Goal: Obtain resource: Obtain resource

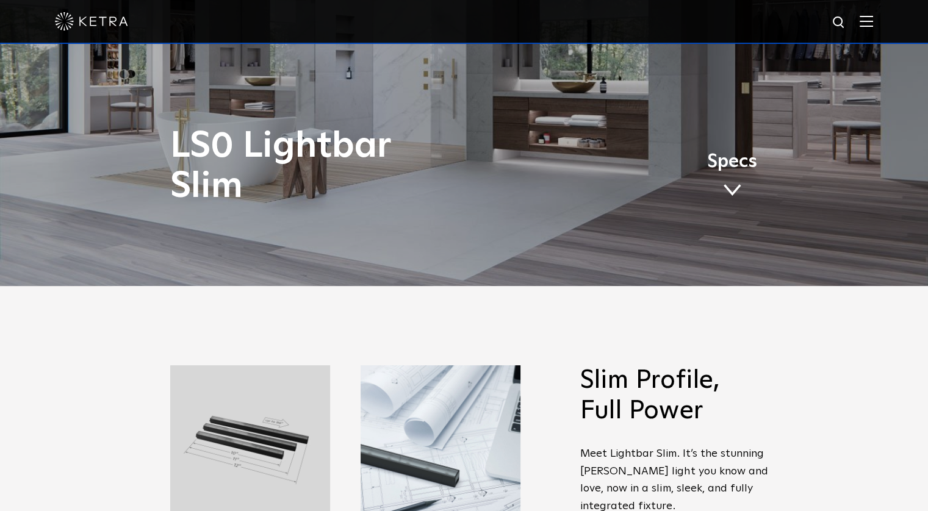
scroll to position [244, 0]
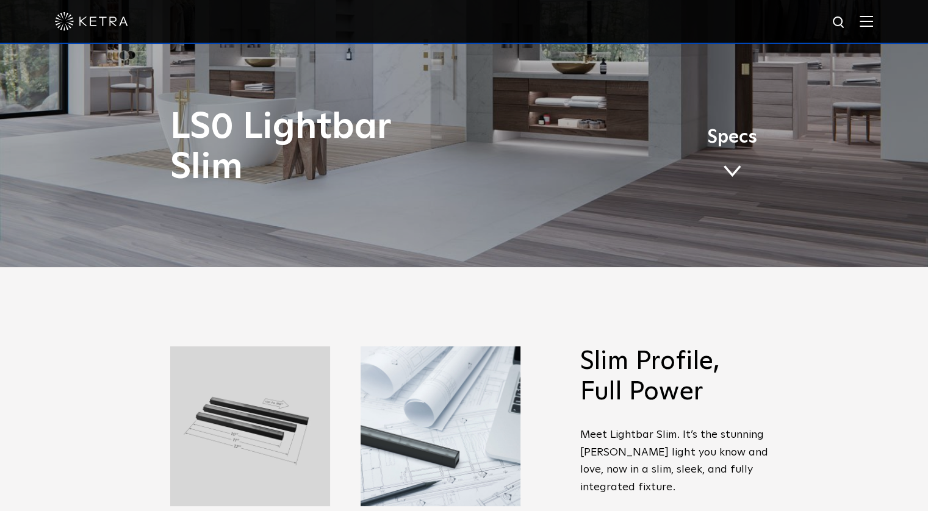
click at [731, 167] on span at bounding box center [732, 171] width 18 height 13
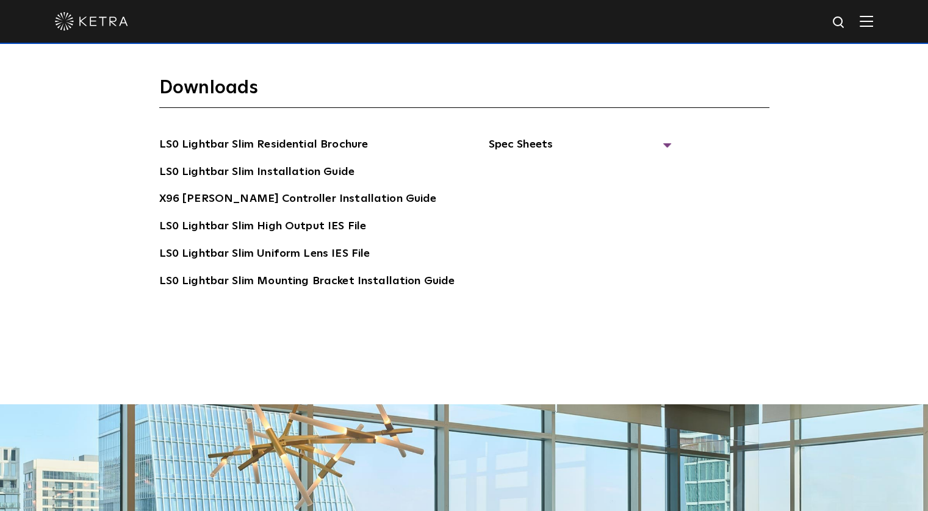
scroll to position [2400, 0]
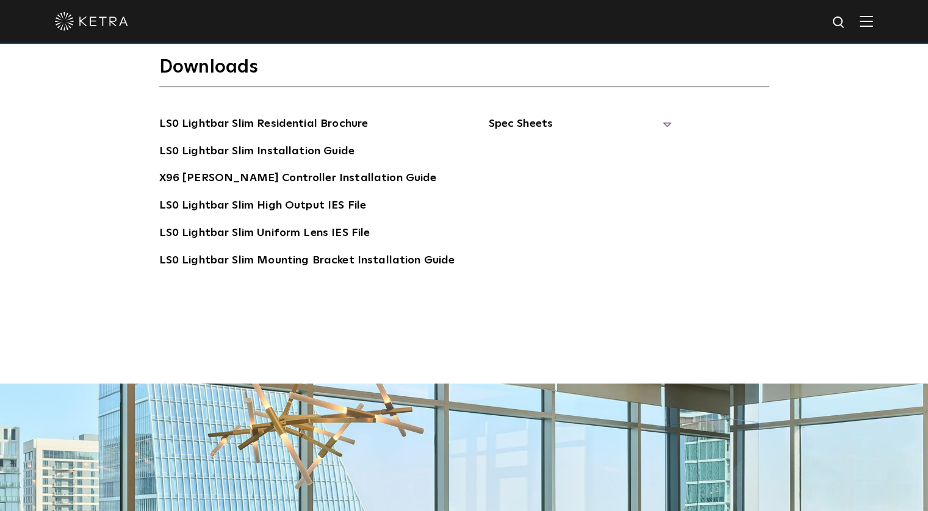
click at [658, 115] on span "Spec Sheets" at bounding box center [579, 128] width 183 height 27
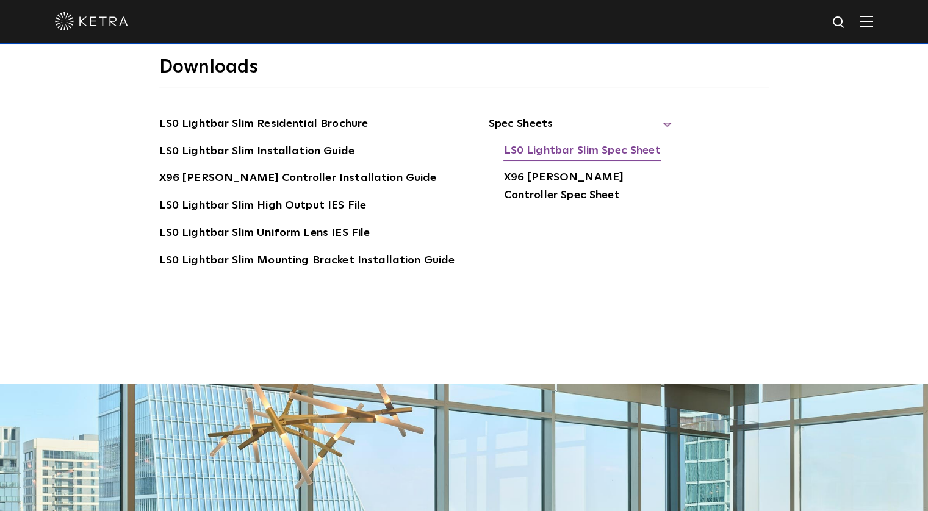
click at [555, 142] on link "LS0 Lightbar Slim Spec Sheet" at bounding box center [581, 152] width 157 height 20
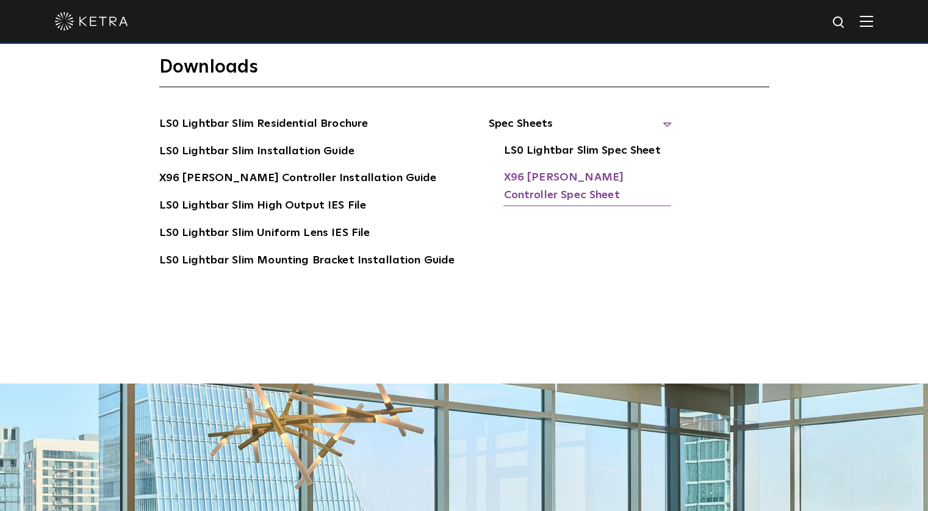
click at [560, 173] on link "X96 Ketra Controller Spec Sheet" at bounding box center [587, 187] width 168 height 37
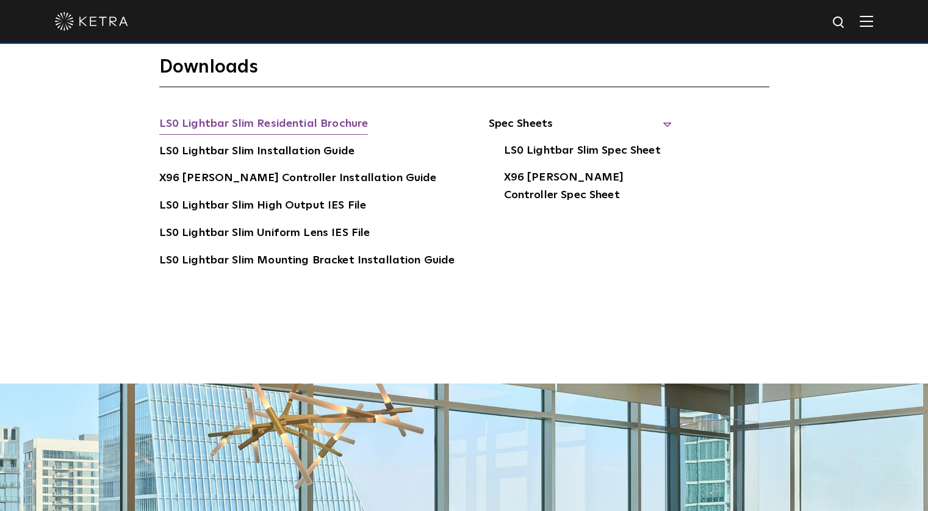
click at [293, 115] on link "LS0 Lightbar Slim Residential Brochure" at bounding box center [263, 125] width 209 height 20
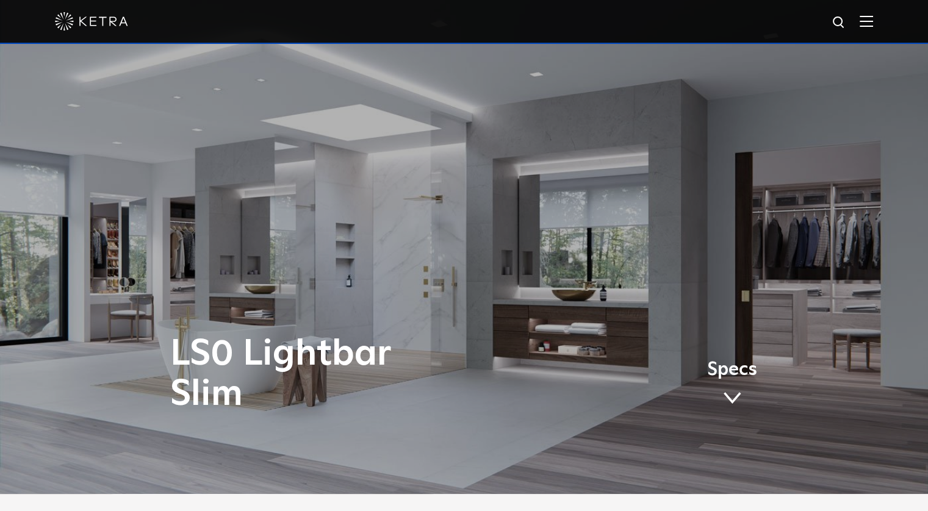
scroll to position [0, 0]
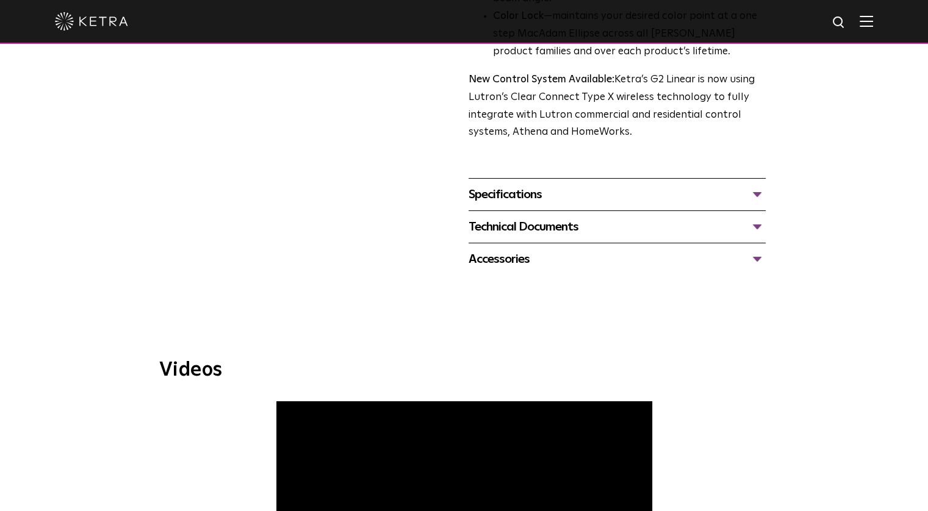
scroll to position [488, 0]
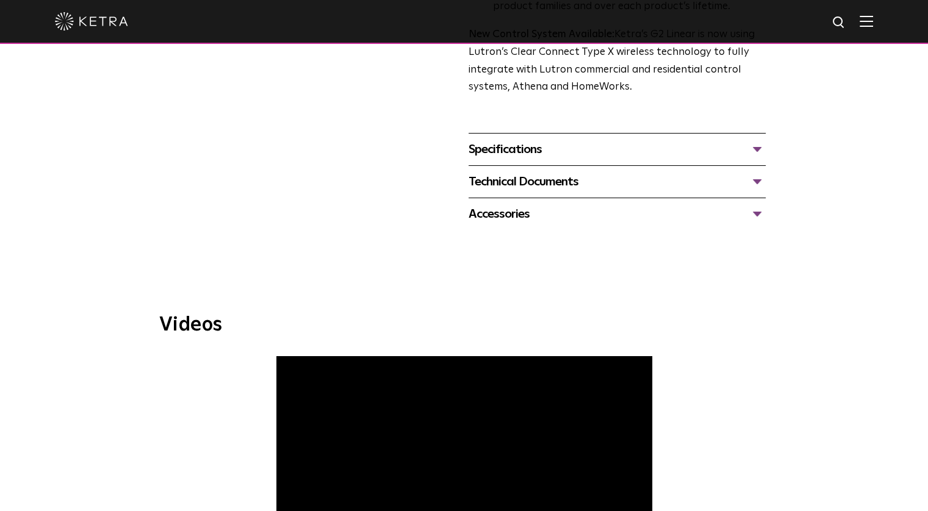
click at [755, 150] on div "Specifications" at bounding box center [617, 150] width 297 height 20
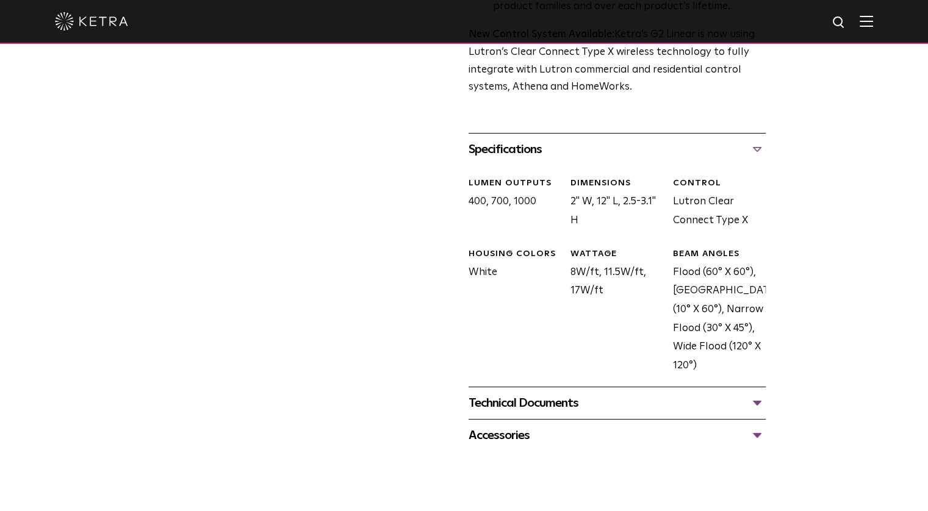
scroll to position [671, 0]
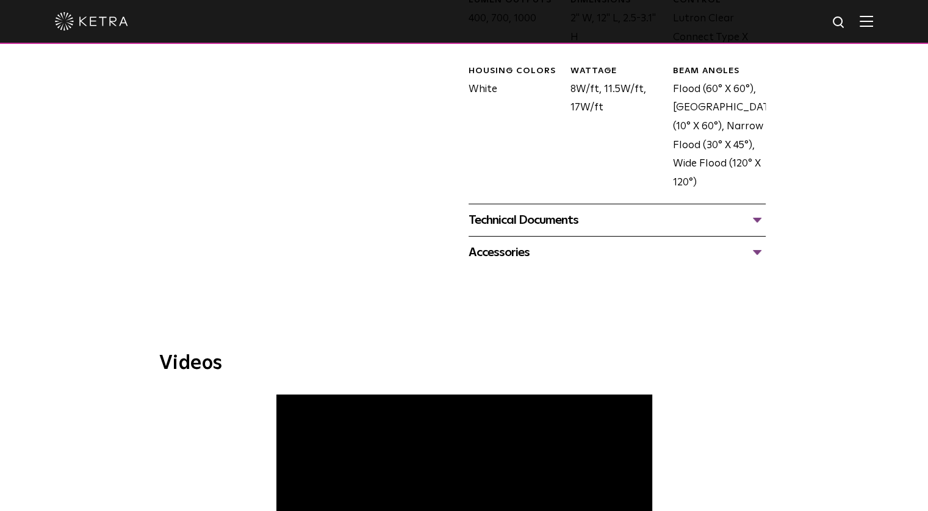
click at [756, 218] on div "Technical Documents" at bounding box center [617, 221] width 297 height 20
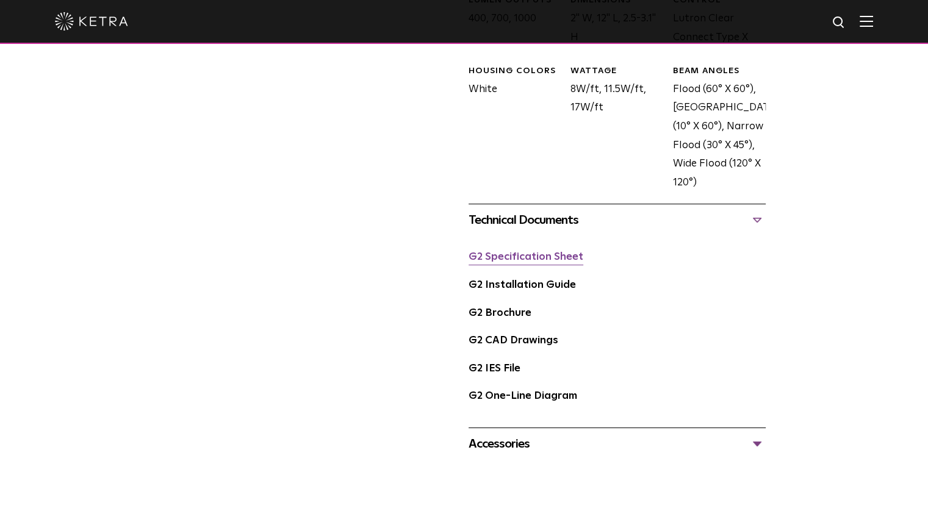
click at [501, 261] on link "G2 Specification Sheet" at bounding box center [526, 257] width 115 height 10
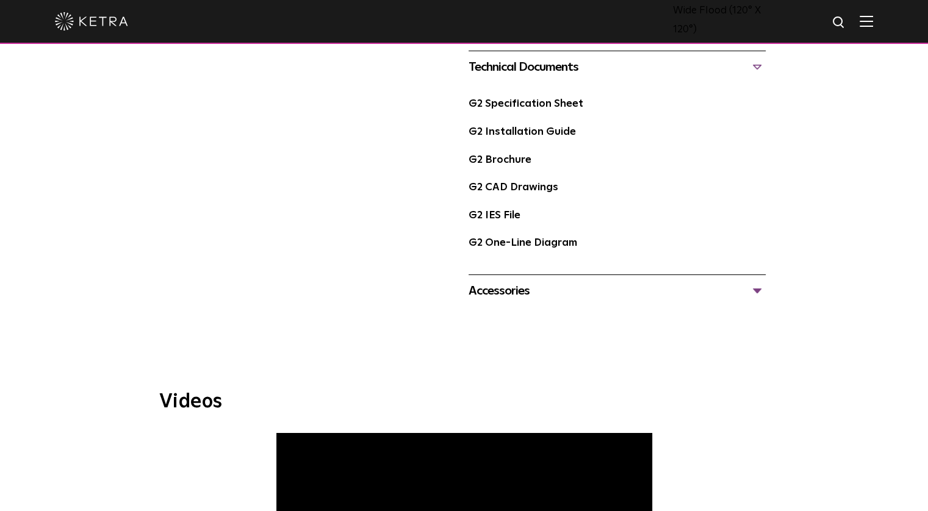
scroll to position [976, 0]
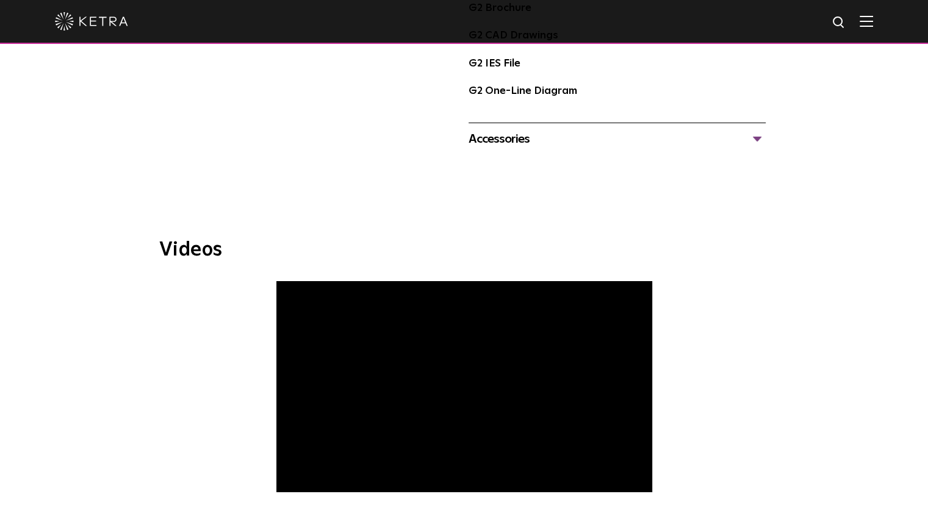
click at [757, 137] on div "Accessories" at bounding box center [617, 139] width 297 height 20
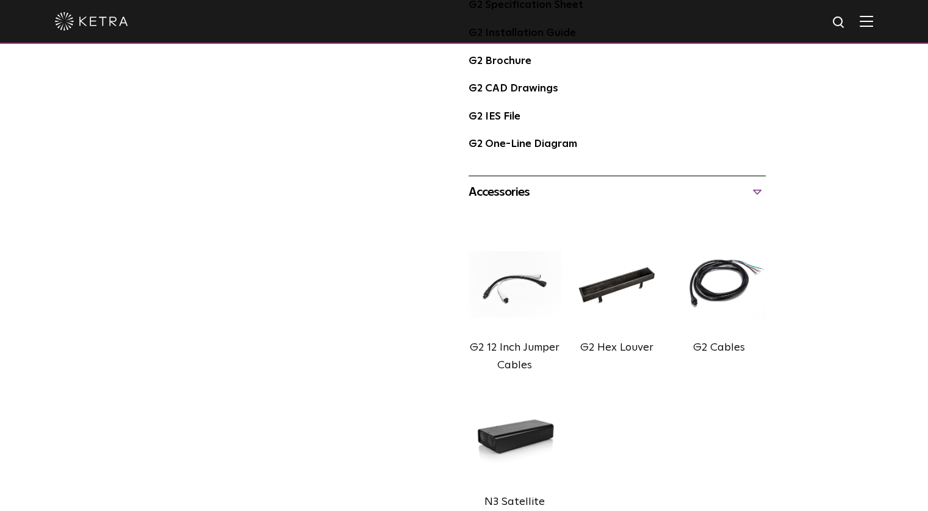
scroll to position [793, 0]
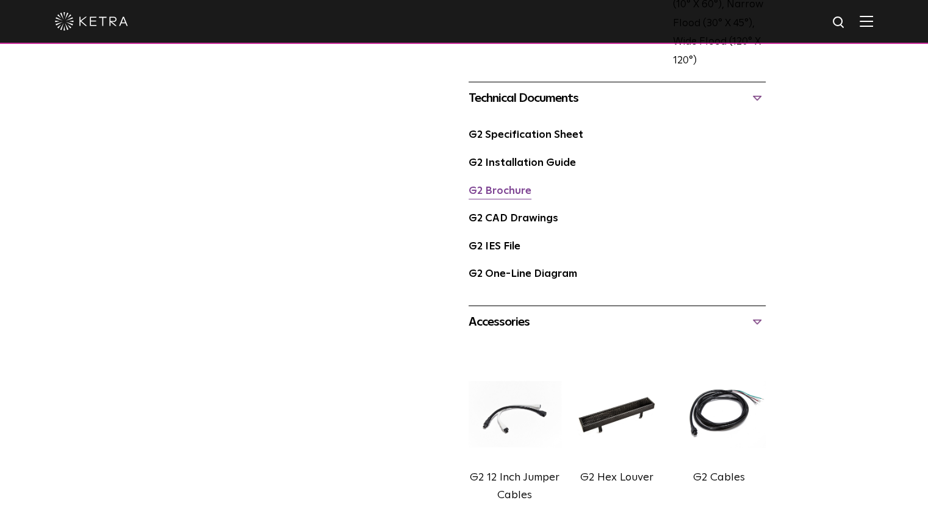
click at [511, 186] on link "G2 Brochure" at bounding box center [500, 191] width 63 height 10
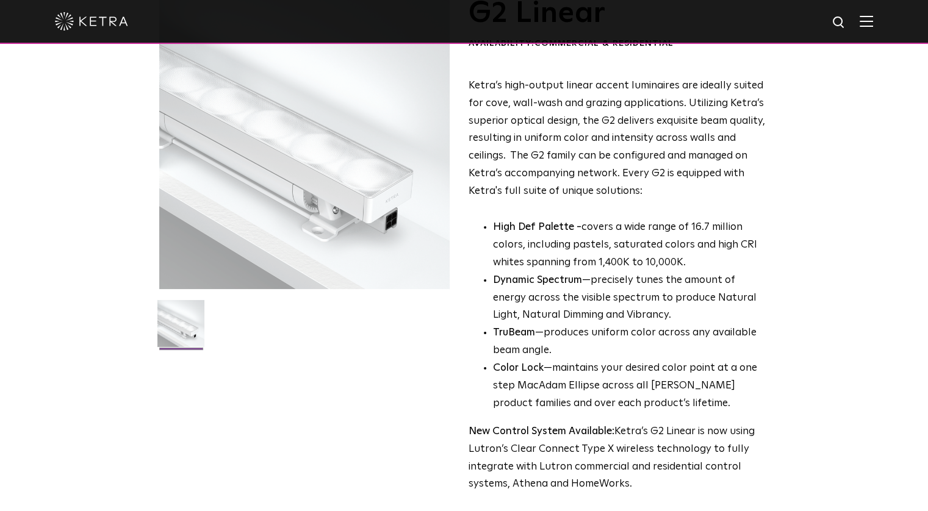
scroll to position [0, 0]
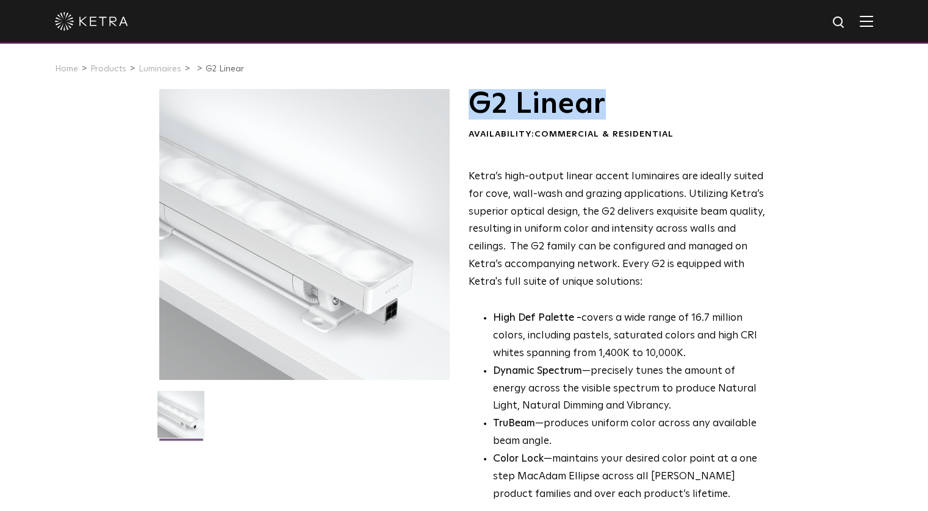
drag, startPoint x: 467, startPoint y: 101, endPoint x: 604, endPoint y: 107, distance: 136.8
copy h1 "G2 Linear"
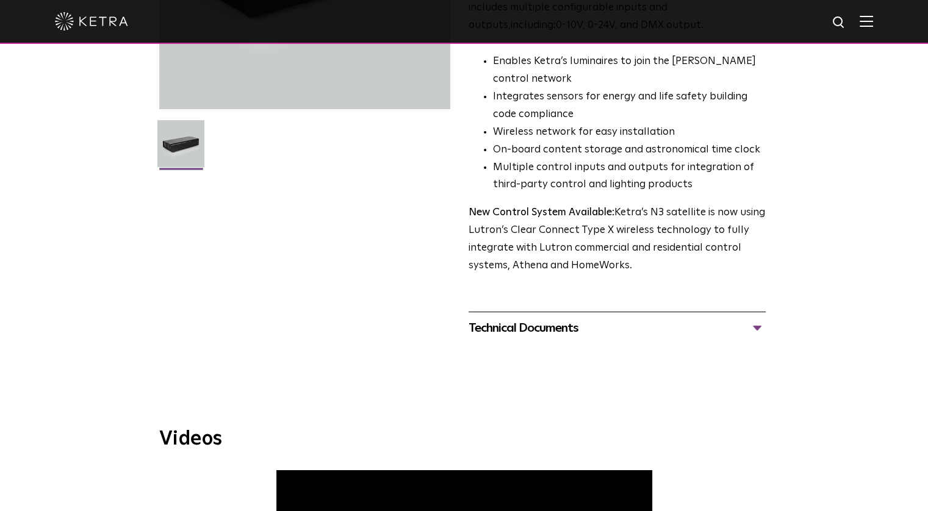
scroll to position [305, 0]
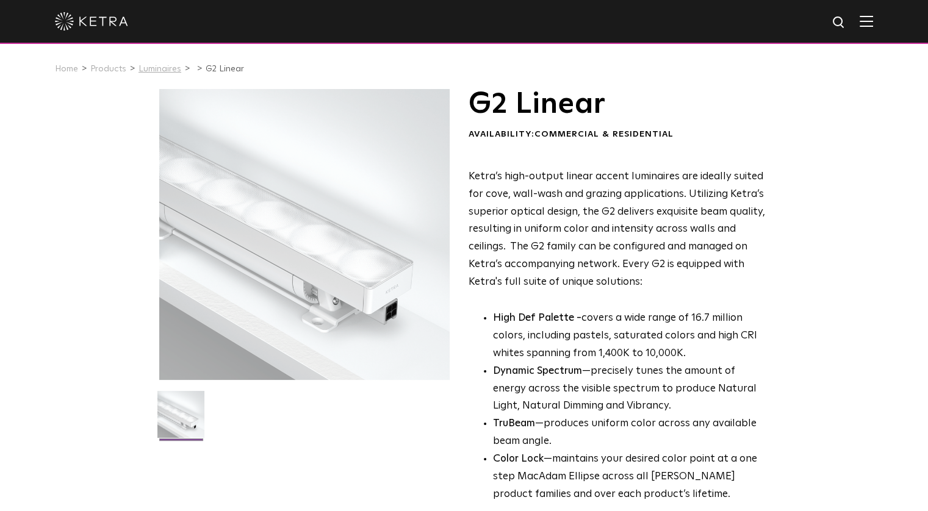
click at [156, 69] on link "Luminaires" at bounding box center [160, 69] width 43 height 9
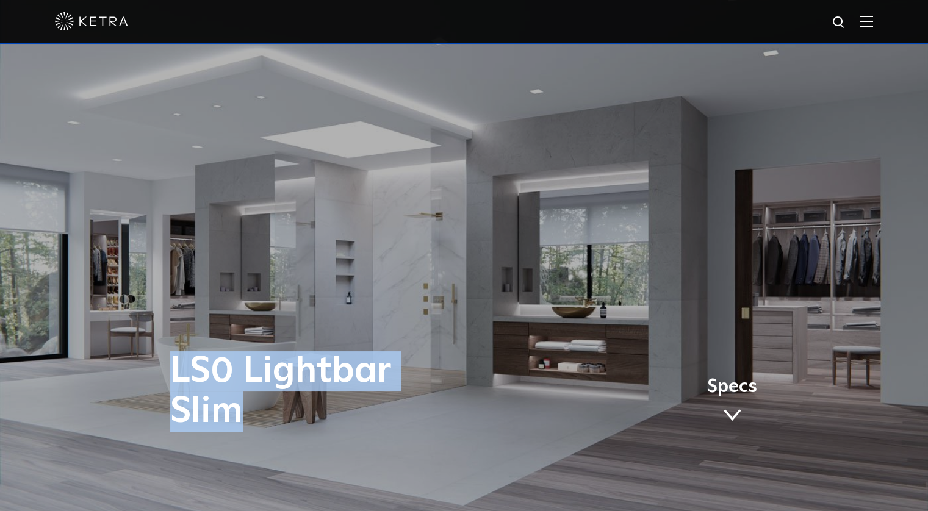
drag, startPoint x: 171, startPoint y: 369, endPoint x: 231, endPoint y: 406, distance: 71.3
click at [231, 406] on h1 "LS0 Lightbar Slim" at bounding box center [342, 392] width 345 height 81
copy h1 "LS0 Lightbar Slim"
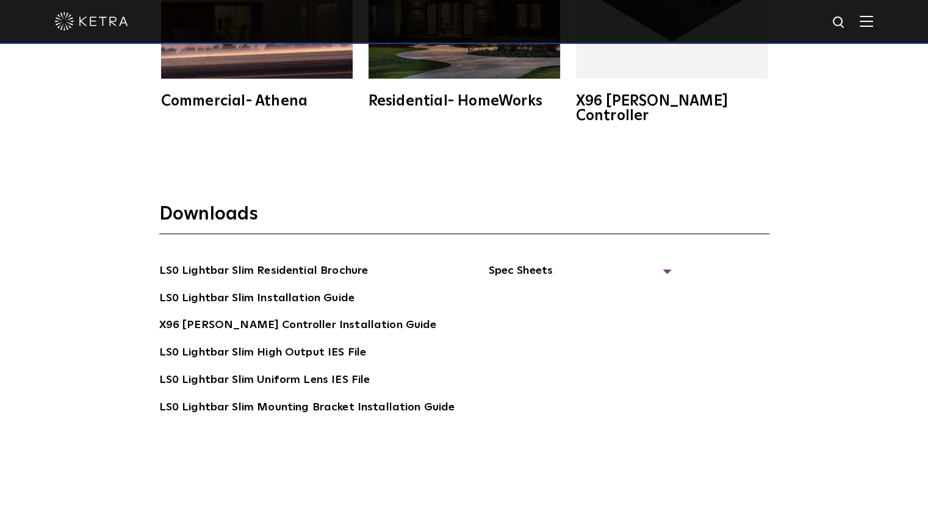
scroll to position [2258, 0]
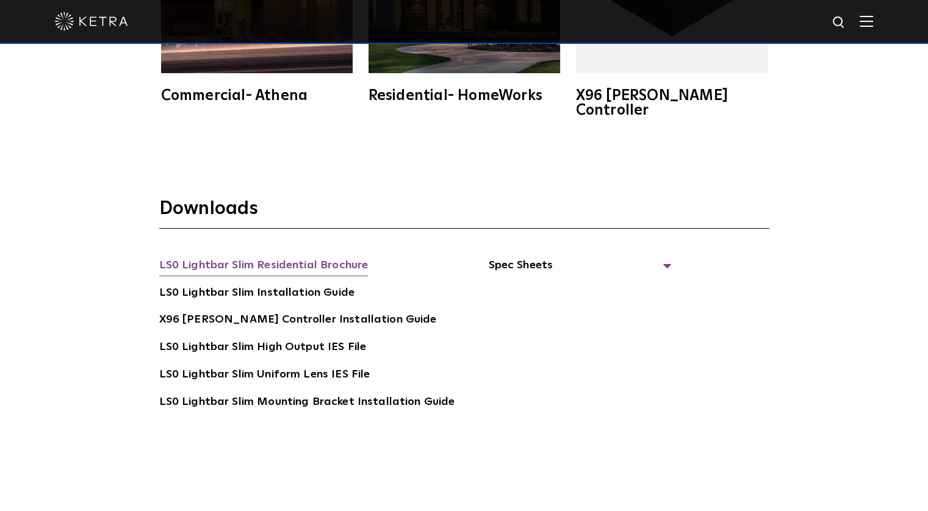
click at [293, 257] on link "LS0 Lightbar Slim Residential Brochure" at bounding box center [263, 267] width 209 height 20
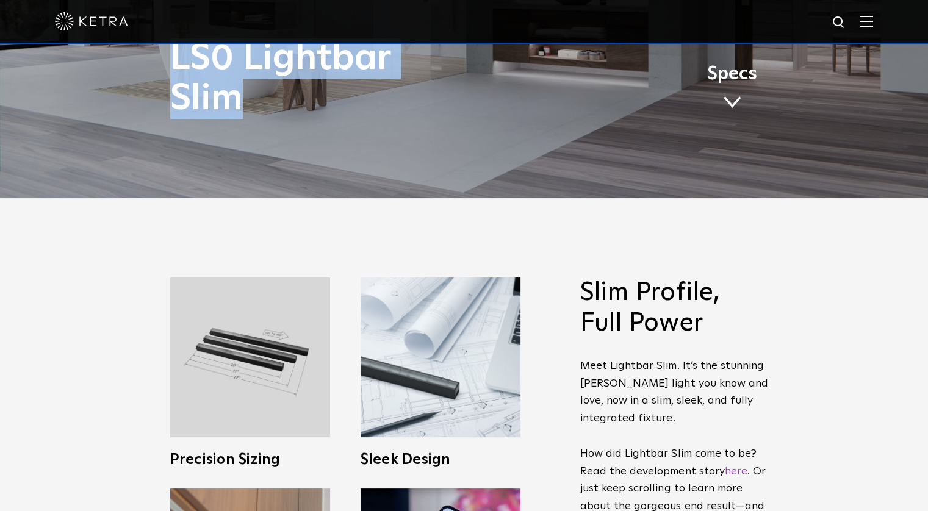
scroll to position [0, 0]
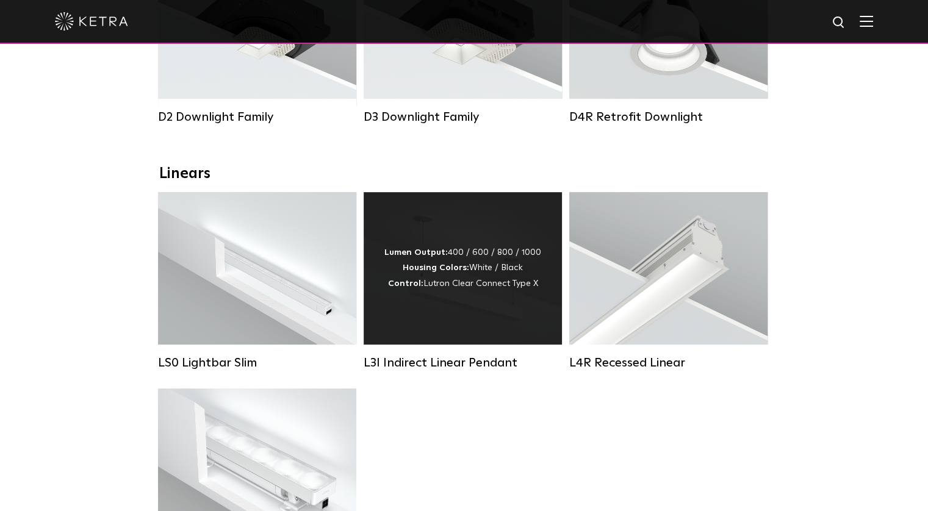
scroll to position [427, 0]
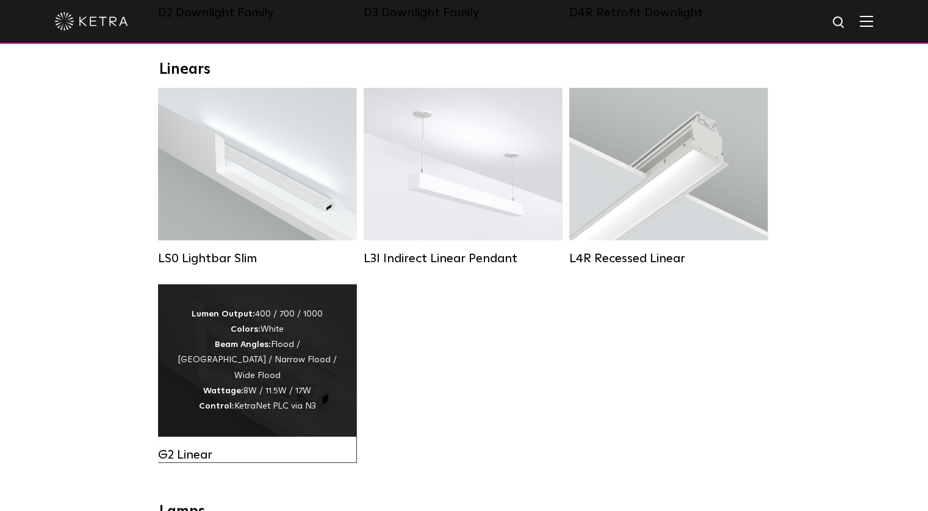
click at [306, 339] on div "Lumen Output: 400 / 700 / 1000 Colors: White Beam Angles: Flood / [GEOGRAPHIC_D…" at bounding box center [257, 360] width 162 height 107
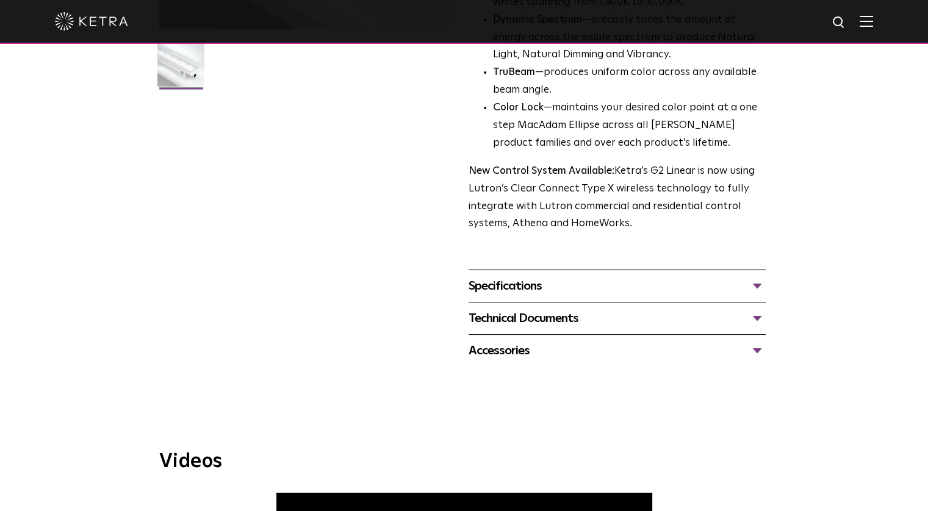
scroll to position [488, 0]
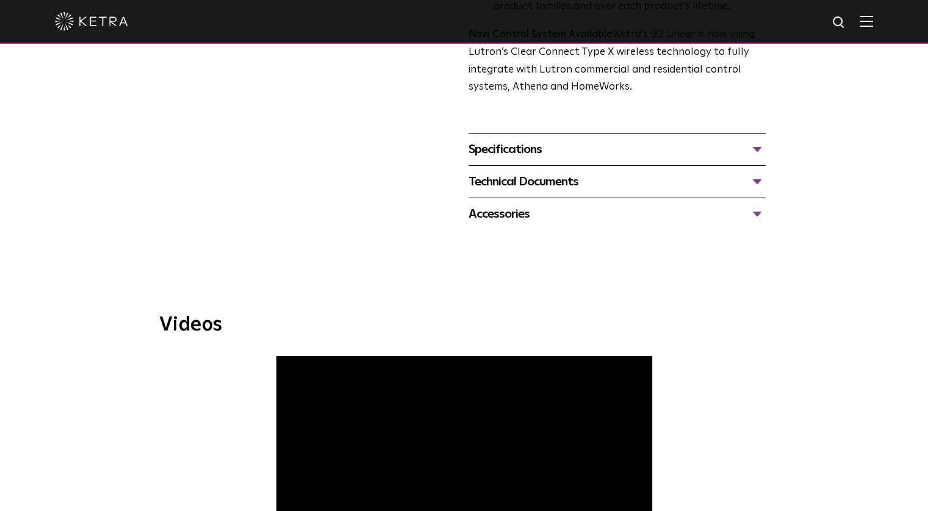
click at [762, 178] on div "Technical Documents" at bounding box center [617, 182] width 297 height 20
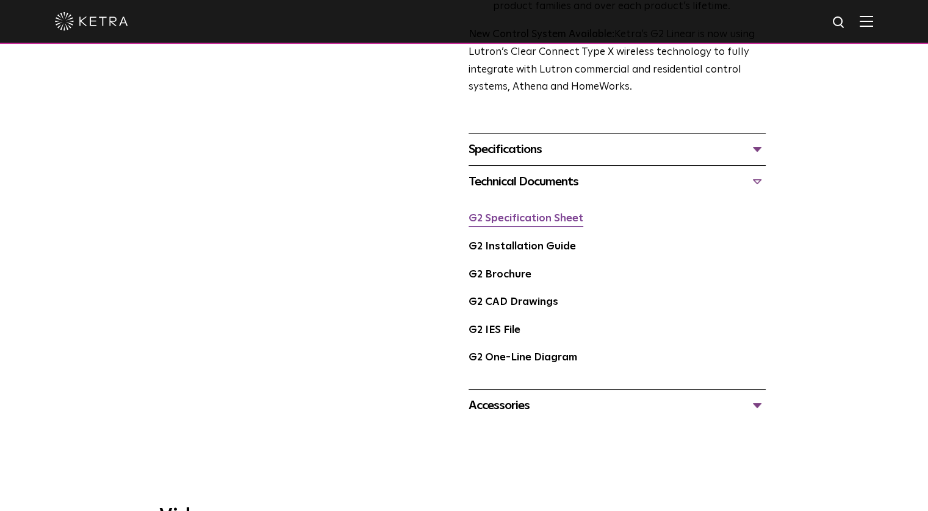
click at [534, 220] on link "G2 Specification Sheet" at bounding box center [526, 219] width 115 height 10
